Goal: Task Accomplishment & Management: Use online tool/utility

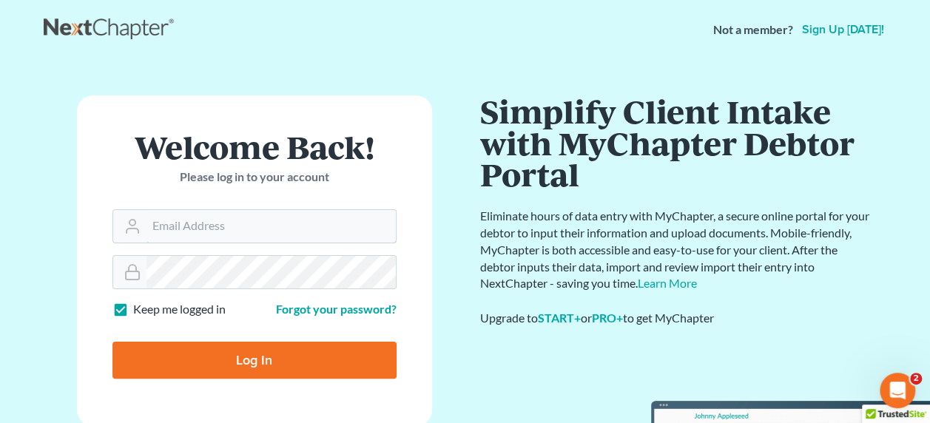
type input "[EMAIL_ADDRESS][DOMAIN_NAME]"
click at [244, 361] on input "Log In" at bounding box center [254, 360] width 284 height 37
type input "Thinking..."
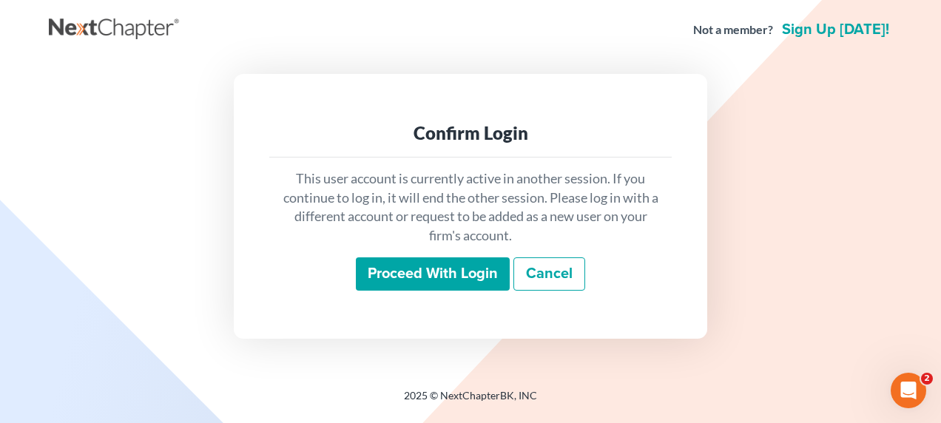
click at [408, 278] on input "Proceed with login" at bounding box center [433, 274] width 154 height 34
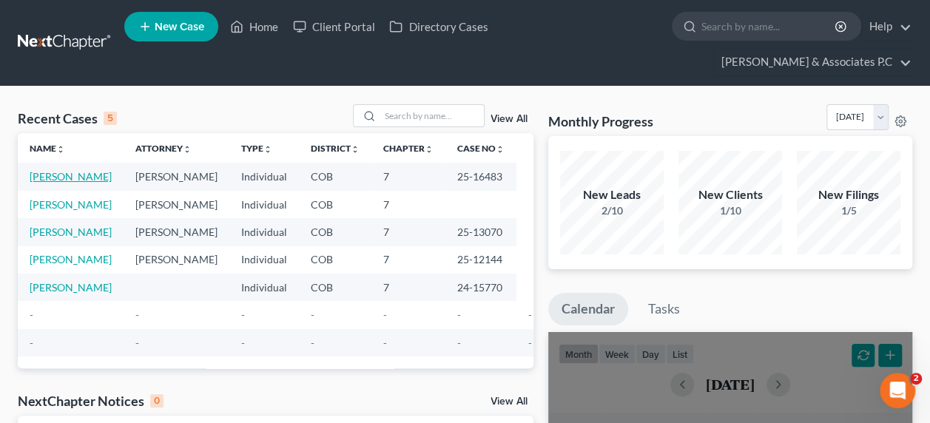
click at [53, 170] on link "Thomas, Jahniqua" at bounding box center [71, 176] width 82 height 13
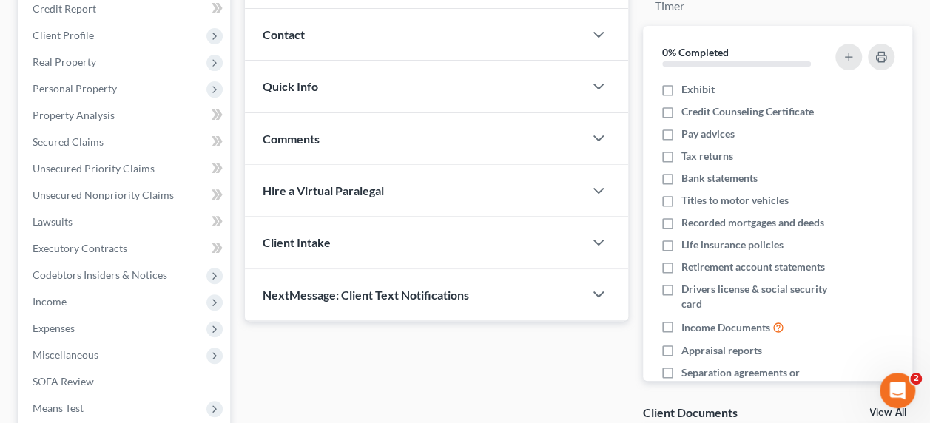
scroll to position [215, 0]
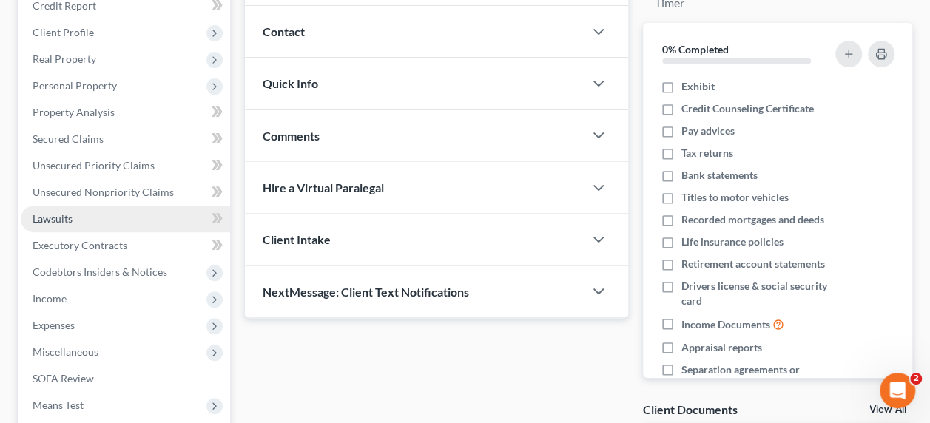
click at [143, 206] on link "Lawsuits" at bounding box center [125, 219] width 209 height 27
